Goal: Task Accomplishment & Management: Manage account settings

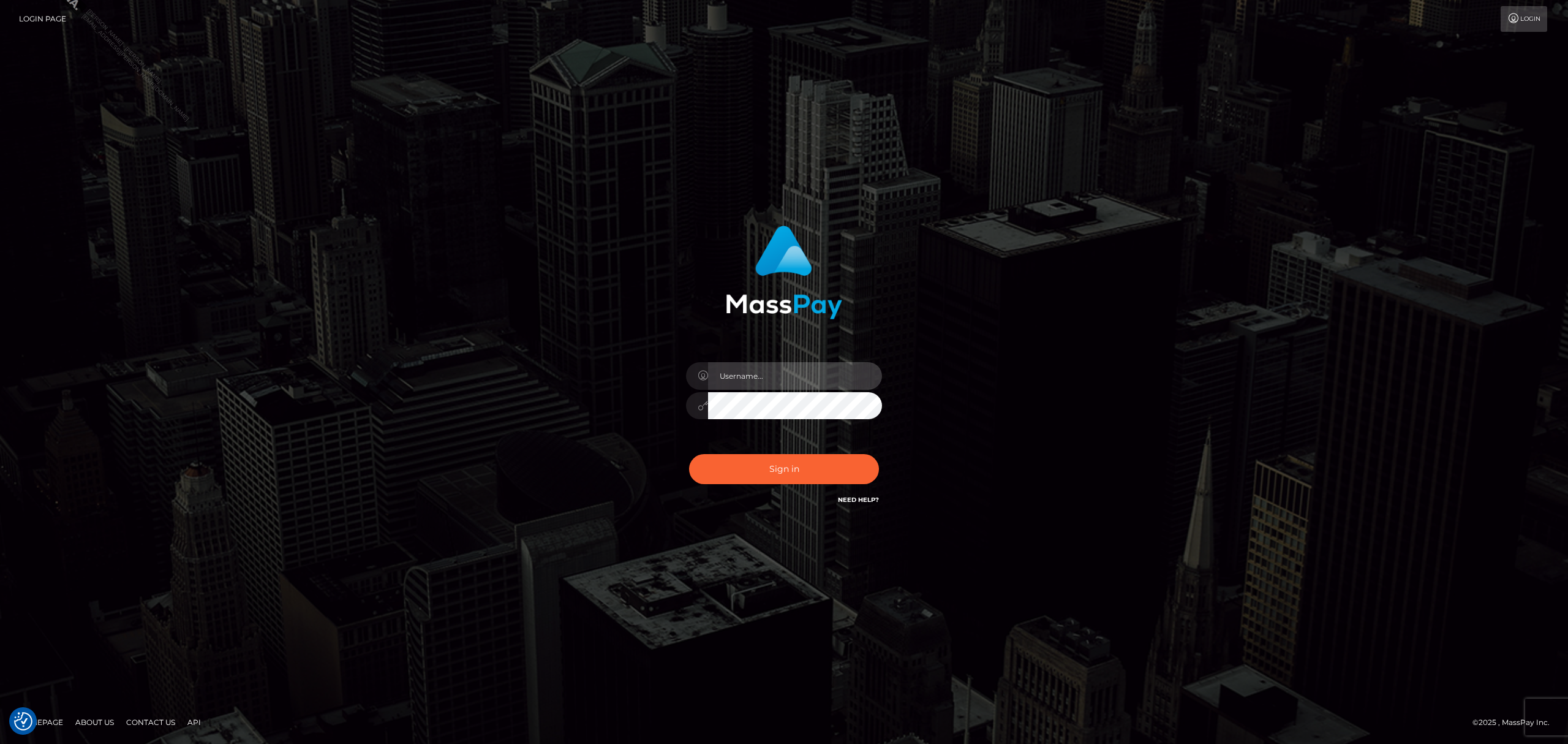
click at [789, 375] on input "text" at bounding box center [795, 375] width 174 height 27
type input "Grant.megabonanza"
click at [758, 470] on button "Sign in" at bounding box center [784, 469] width 190 height 30
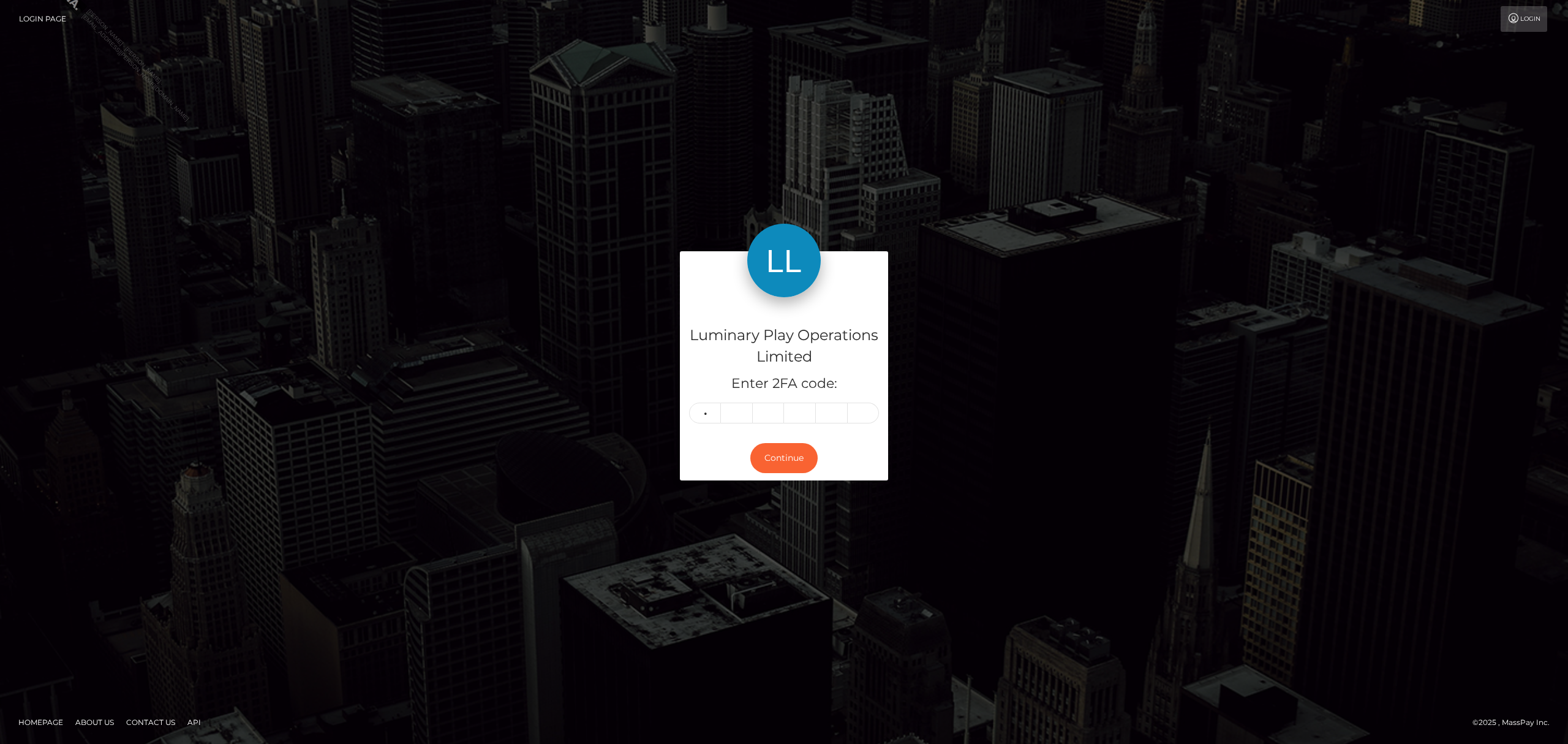
type input "8"
type input "0"
type input "1"
type input "5"
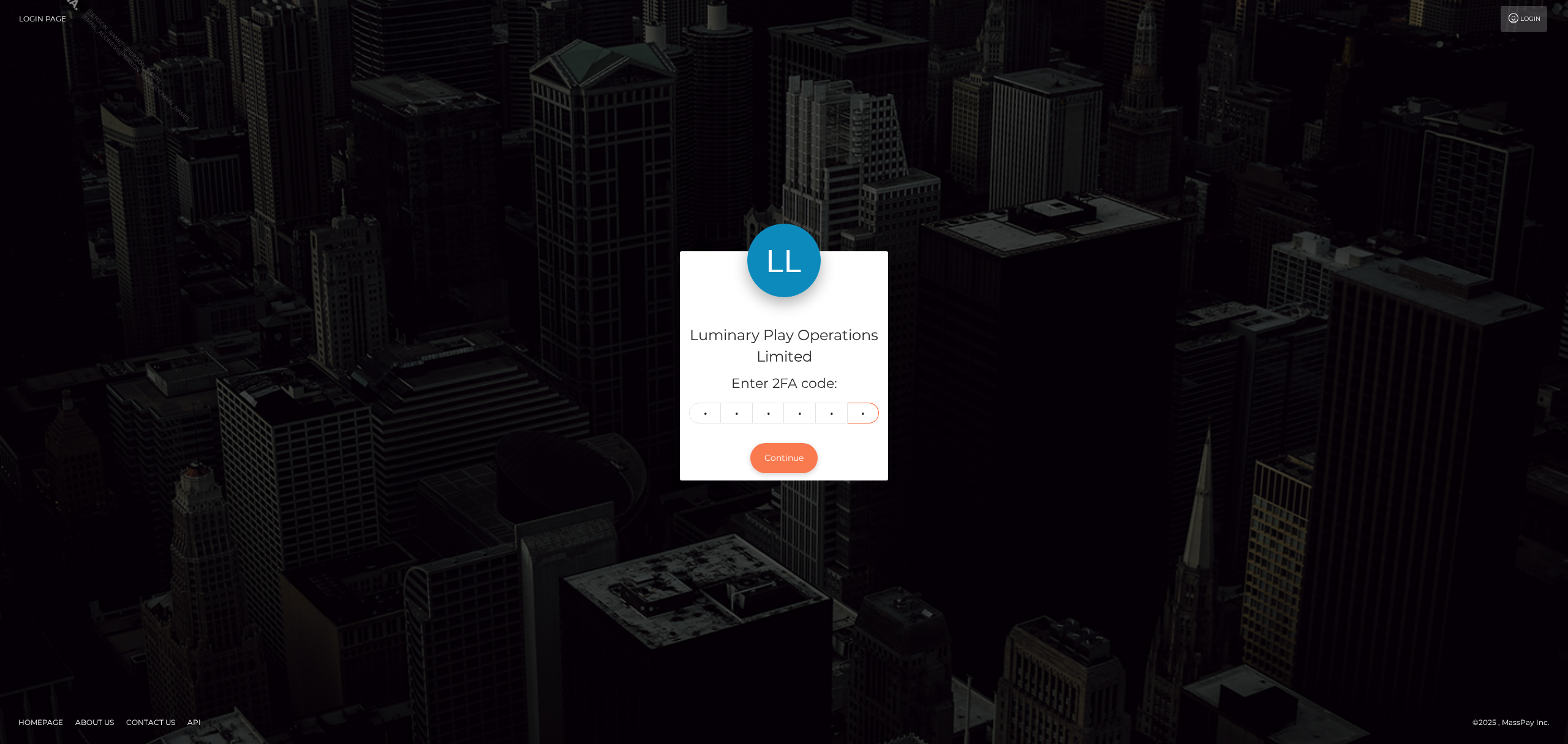
type input "6"
click at [785, 459] on button "Continue" at bounding box center [784, 458] width 67 height 30
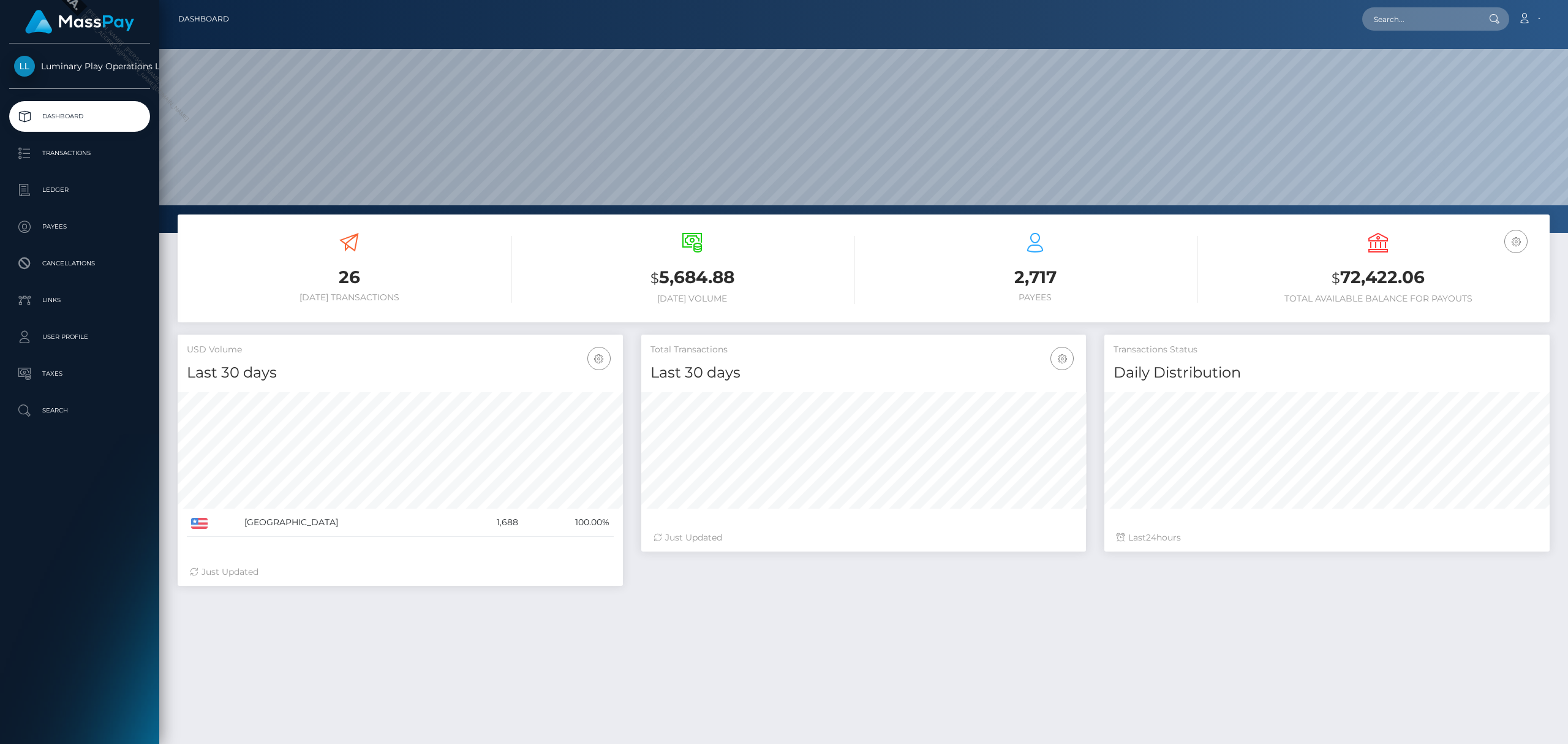
scroll to position [217, 445]
drag, startPoint x: 1429, startPoint y: 280, endPoint x: 1301, endPoint y: 307, distance: 130.8
click at [1340, 279] on h3 "$ 72,422.06" at bounding box center [1378, 278] width 324 height 25
copy h3 "72,422.06"
